Goal: Obtain resource: Obtain resource

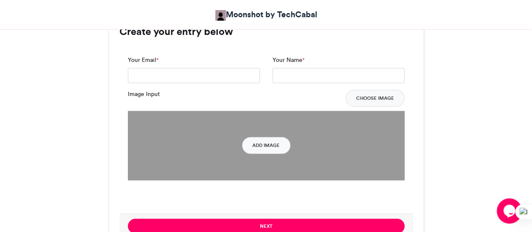
scroll to position [643, 0]
click at [198, 72] on input "Your Email *" at bounding box center [194, 74] width 132 height 15
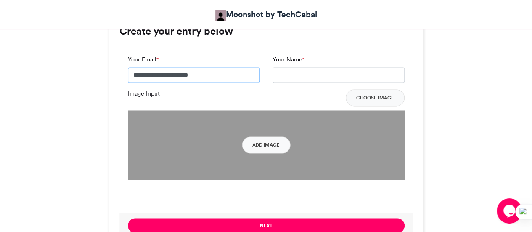
type input "**********"
click at [266, 141] on button "Add Image" at bounding box center [266, 144] width 48 height 17
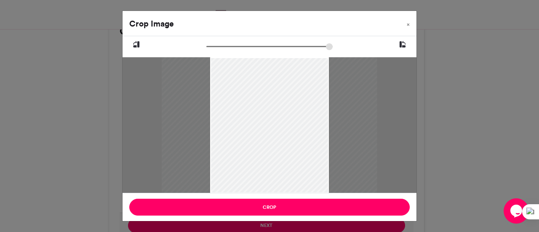
type input "******"
drag, startPoint x: 211, startPoint y: 47, endPoint x: 168, endPoint y: 49, distance: 43.0
click at [206, 49] on input "zoom" at bounding box center [269, 47] width 126 height 8
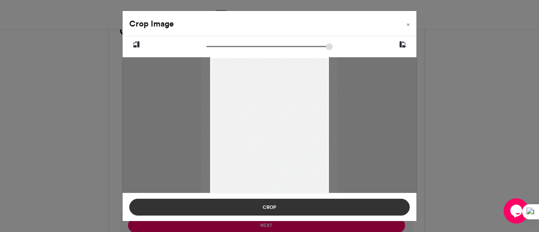
click at [281, 207] on button "Crop" at bounding box center [269, 207] width 280 height 17
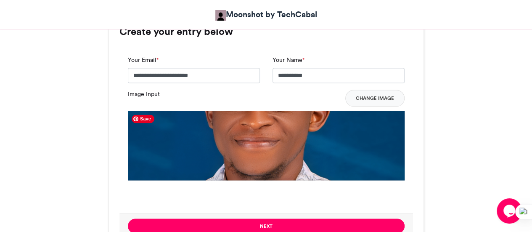
scroll to position [642, 0]
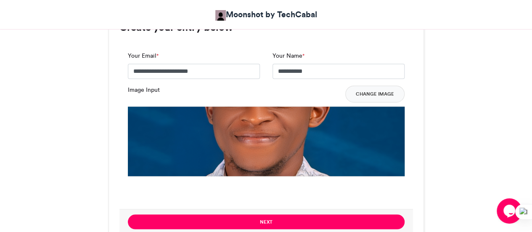
scroll to position [647, 0]
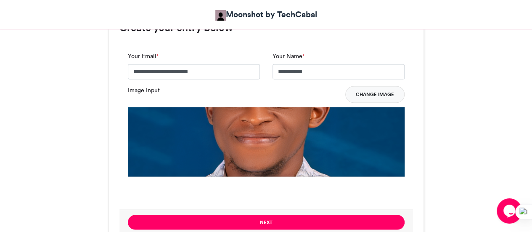
click at [364, 96] on button "Change Image" at bounding box center [375, 94] width 59 height 17
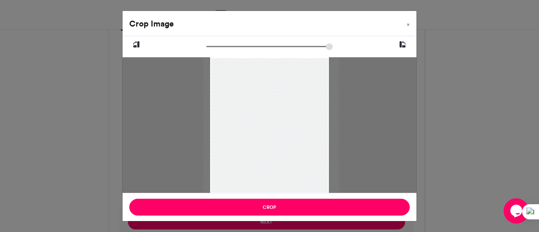
drag, startPoint x: 266, startPoint y: 117, endPoint x: 265, endPoint y: 129, distance: 11.4
click at [265, 129] on div at bounding box center [271, 125] width 136 height 136
type input "******"
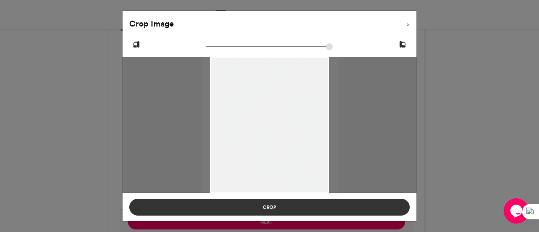
click at [271, 206] on button "Crop" at bounding box center [269, 207] width 280 height 17
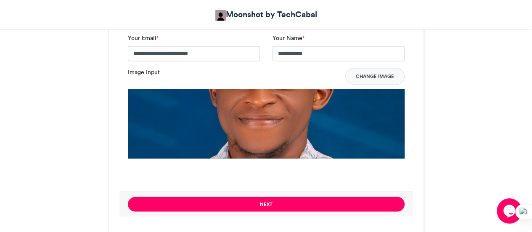
scroll to position [666, 0]
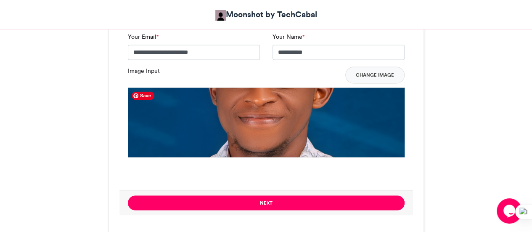
click at [229, 139] on img at bounding box center [266, 226] width 277 height 277
click at [309, 133] on img at bounding box center [266, 226] width 277 height 277
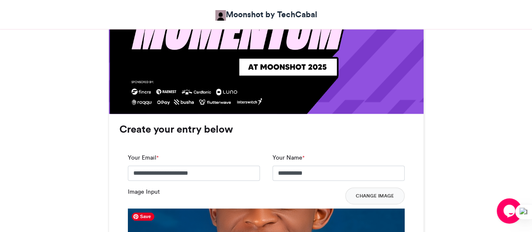
scroll to position [545, 0]
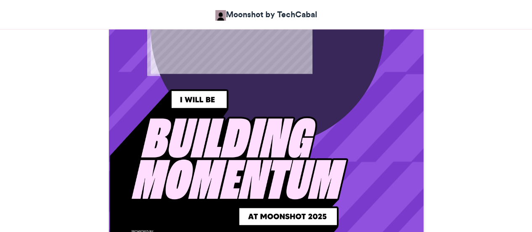
scroll to position [590, 0]
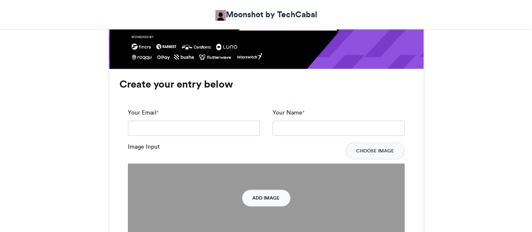
click at [262, 197] on button "Add Image" at bounding box center [266, 197] width 48 height 17
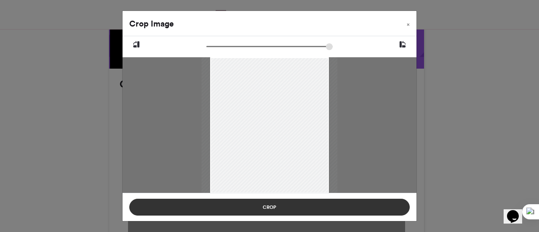
click at [266, 206] on button "Crop" at bounding box center [269, 207] width 280 height 17
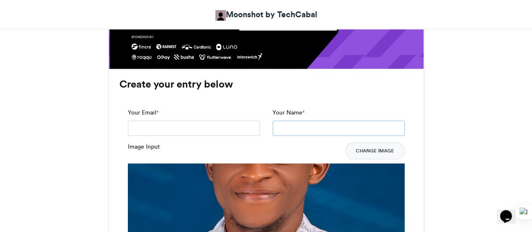
click at [303, 128] on input "Your Name *" at bounding box center [339, 127] width 132 height 15
type input "**********"
click at [221, 134] on input "Your Email *" at bounding box center [194, 127] width 132 height 15
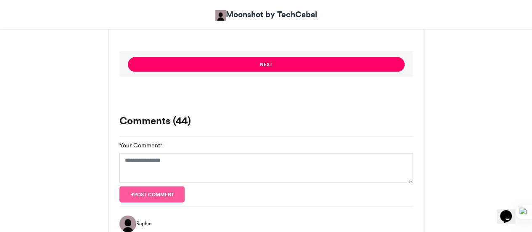
scroll to position [803, 0]
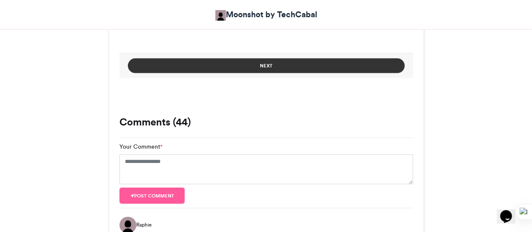
type input "**********"
click at [263, 69] on button "Next" at bounding box center [266, 66] width 277 height 15
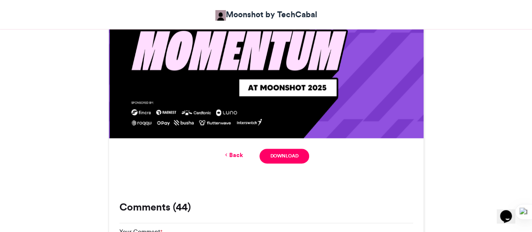
scroll to position [522, 0]
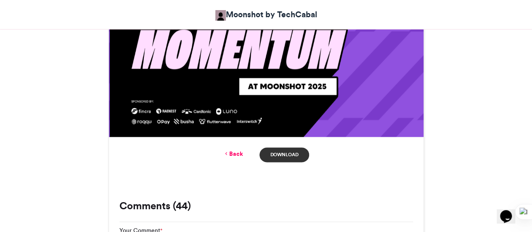
click at [271, 153] on link "Download" at bounding box center [284, 154] width 49 height 15
